Goal: Find contact information: Find contact information

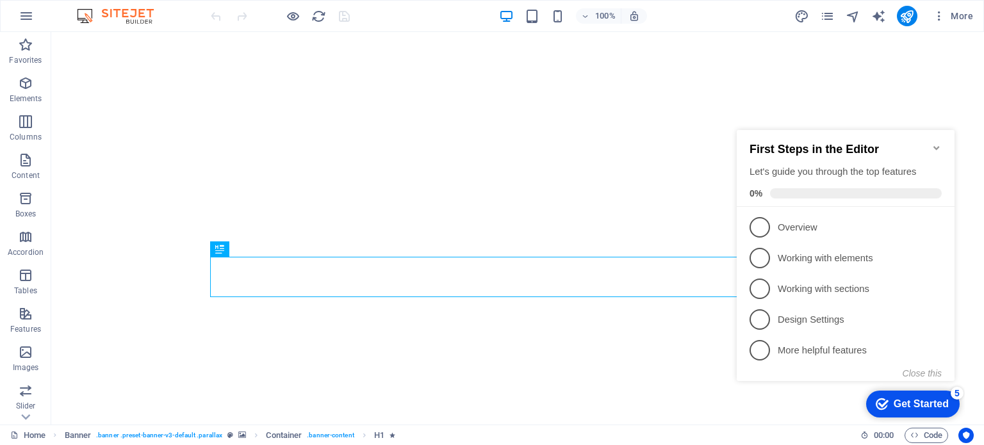
click at [938, 146] on icon "Minimize checklist" at bounding box center [936, 148] width 6 height 4
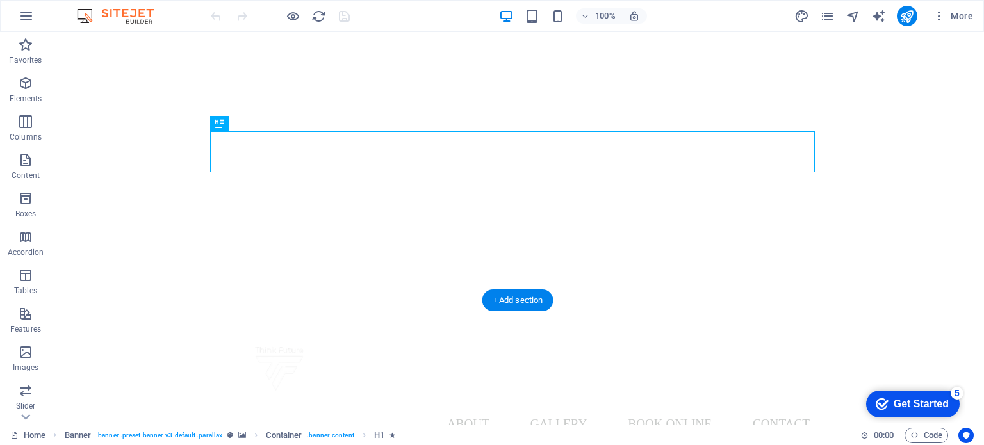
scroll to position [128, 0]
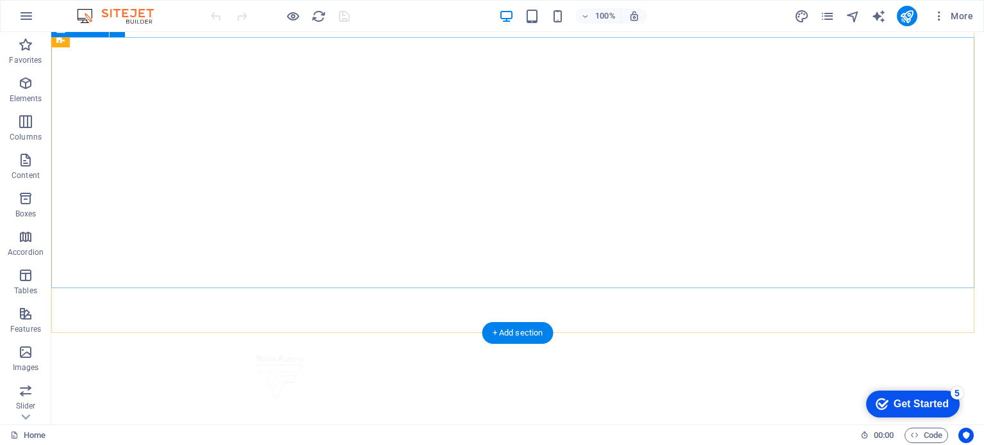
scroll to position [0, 0]
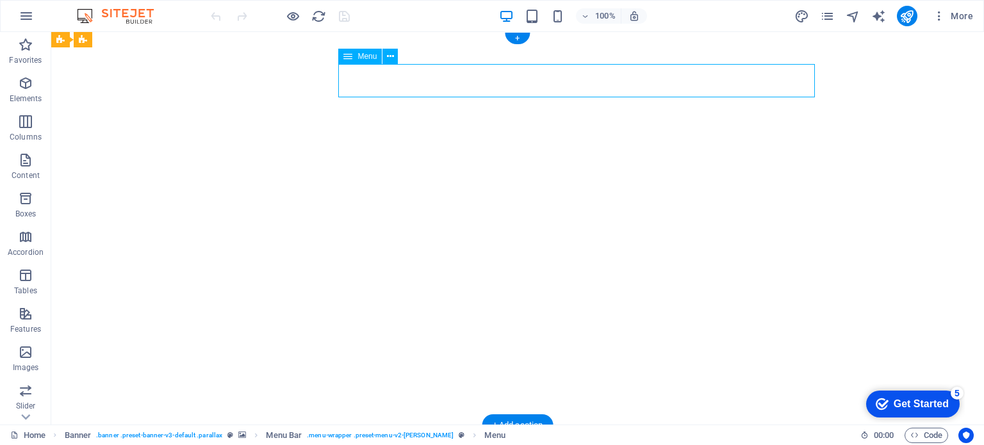
click at [356, 56] on div "Menu" at bounding box center [360, 56] width 44 height 15
click at [389, 58] on icon at bounding box center [390, 56] width 7 height 13
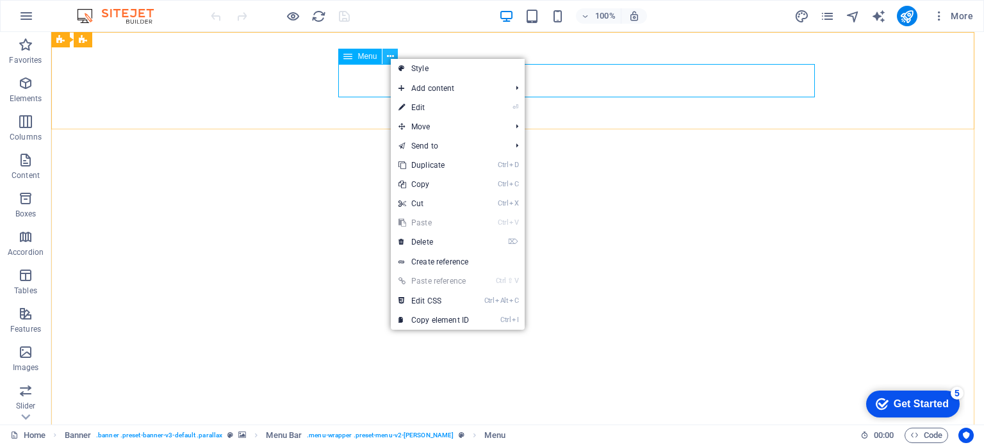
click at [389, 58] on icon at bounding box center [390, 56] width 7 height 13
